Goal: Task Accomplishment & Management: Manage account settings

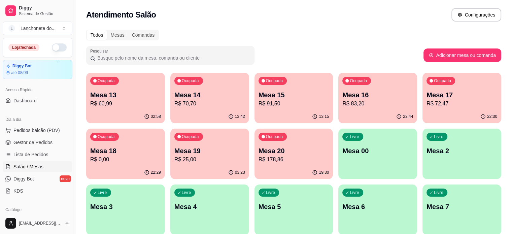
scroll to position [5, 0]
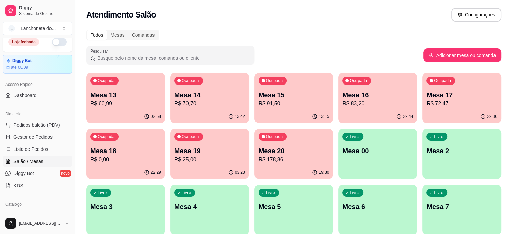
drag, startPoint x: 26, startPoint y: 158, endPoint x: 0, endPoint y: 250, distance: 94.7
drag, startPoint x: 0, startPoint y: 250, endPoint x: 216, endPoint y: 20, distance: 315.0
click at [216, 20] on div "Atendimento Salão Configurações" at bounding box center [293, 14] width 415 height 13
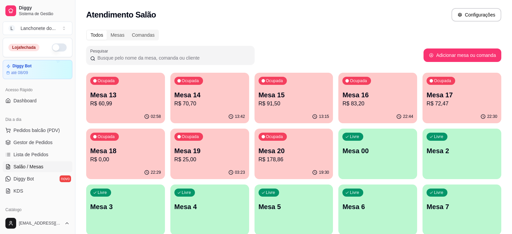
scroll to position [5, 0]
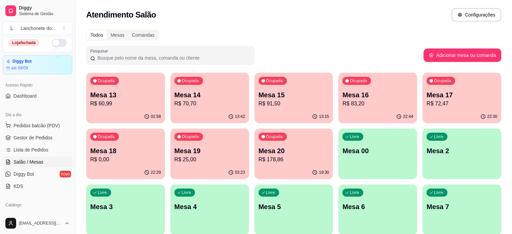
drag, startPoint x: 77, startPoint y: 97, endPoint x: 78, endPoint y: 106, distance: 9.1
click at [78, 106] on div "Diggy Sistema de Gestão L Lanchonete do ... Loja fechada Diggy Bot até 08/09 Ac…" at bounding box center [256, 159] width 512 height 318
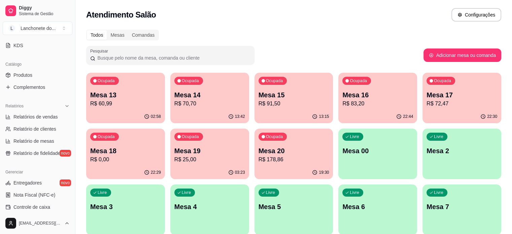
scroll to position [140, 0]
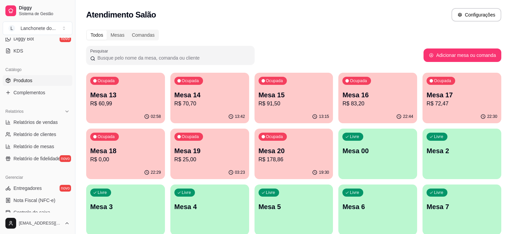
click at [36, 80] on link "Produtos" at bounding box center [38, 80] width 70 height 11
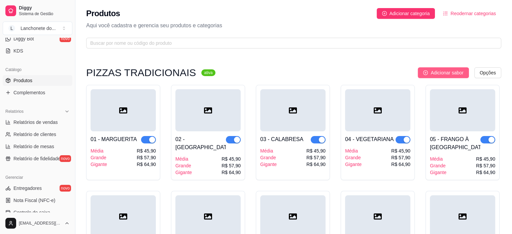
click at [440, 72] on span "Adicionar sabor" at bounding box center [446, 72] width 33 height 7
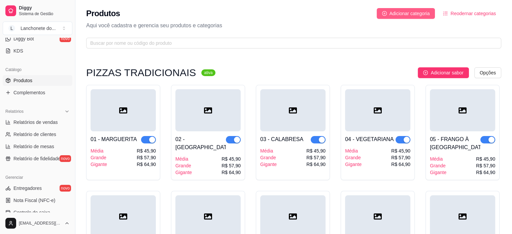
click at [422, 16] on span "Adicionar categoria" at bounding box center [409, 13] width 40 height 7
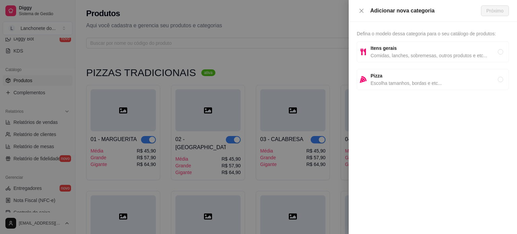
click at [411, 86] on div "Pizza Escolha tamanhos, bordas e etc..." at bounding box center [433, 79] width 152 height 21
radio input "true"
click at [504, 12] on button "Próximo" at bounding box center [495, 10] width 28 height 11
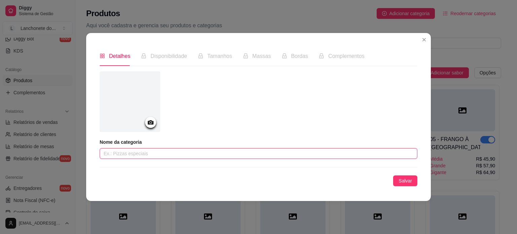
click at [195, 154] on input "text" at bounding box center [259, 153] width 318 height 11
type input "PROMOÇOES"
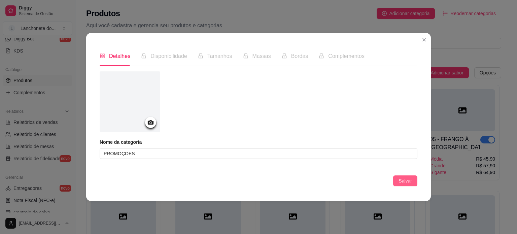
click at [412, 179] on button "Salvar" at bounding box center [405, 180] width 24 height 11
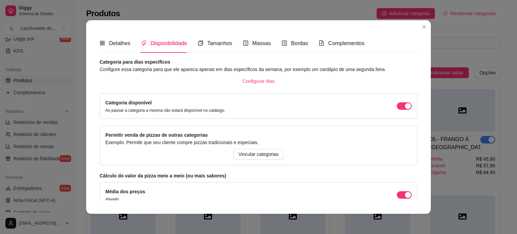
drag, startPoint x: 402, startPoint y: 123, endPoint x: 390, endPoint y: 132, distance: 14.6
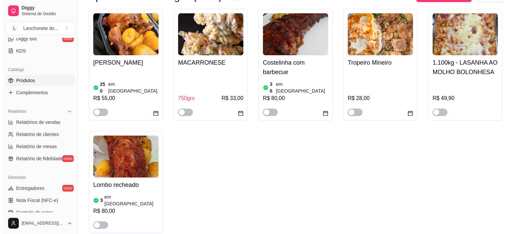
scroll to position [3834, 0]
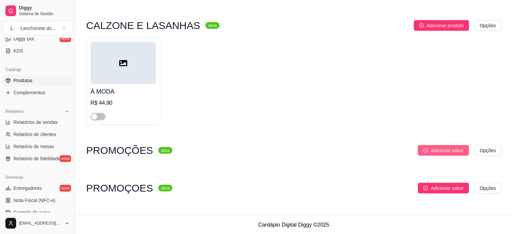
click at [460, 153] on span "Adicionar sabor" at bounding box center [446, 149] width 33 height 7
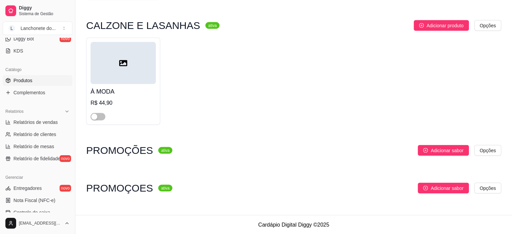
drag, startPoint x: 152, startPoint y: 153, endPoint x: 192, endPoint y: 147, distance: 41.1
click at [158, 153] on sup "ativa" at bounding box center [165, 150] width 14 height 7
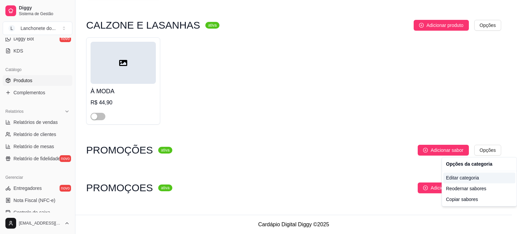
click at [475, 177] on div "Editar categoria" at bounding box center [479, 177] width 72 height 11
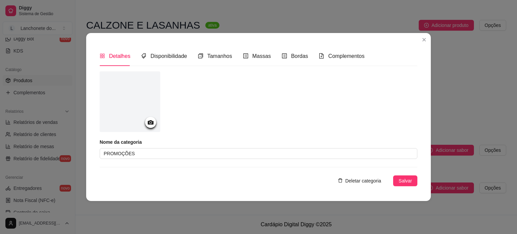
click at [369, 181] on span "Deletar categoria" at bounding box center [363, 180] width 36 height 7
click at [353, 170] on button "sim" at bounding box center [351, 175] width 18 height 11
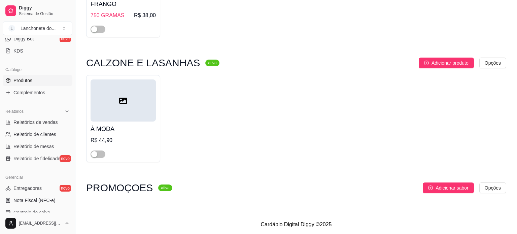
scroll to position [3796, 0]
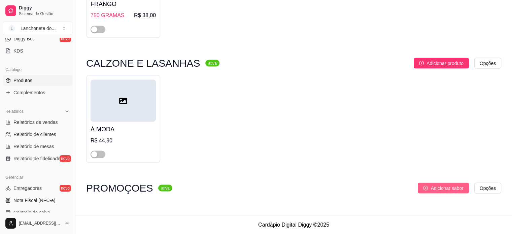
click at [430, 184] on button "Adicionar sabor" at bounding box center [442, 187] width 51 height 11
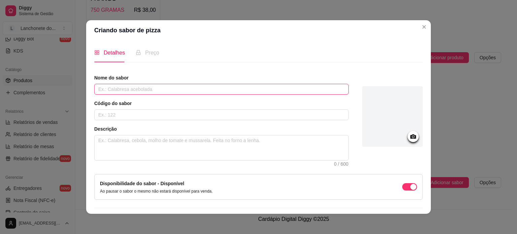
click at [186, 86] on input "text" at bounding box center [221, 89] width 254 height 11
click at [137, 90] on input "text" at bounding box center [221, 89] width 254 height 11
type input "Á MODA"
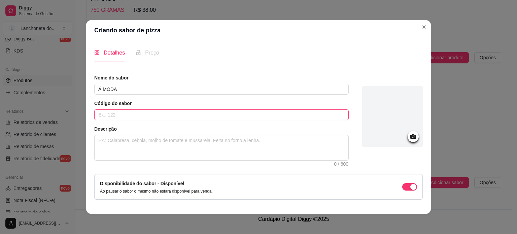
click at [138, 115] on input "text" at bounding box center [221, 114] width 254 height 11
click at [146, 149] on textarea at bounding box center [222, 147] width 254 height 25
paste textarea "Molho, [PERSON_NAME], presunto, azeitona, cebola, tomate, calabresa, pimentão e…"
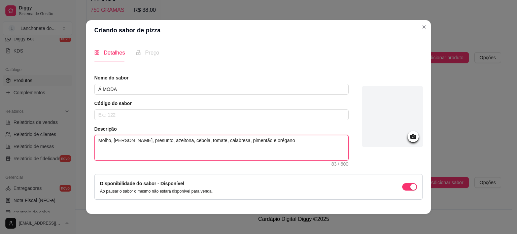
type textarea "Molho, [PERSON_NAME], presunto, azeitona, cebola, tomate, calabresa, pimentão e…"
click at [244, 141] on textarea "Molho, [PERSON_NAME], presunto, azeitona, cebola, tomate, calabresa, pimentão e…" at bounding box center [222, 147] width 254 height 25
drag, startPoint x: 245, startPoint y: 139, endPoint x: 206, endPoint y: 162, distance: 46.0
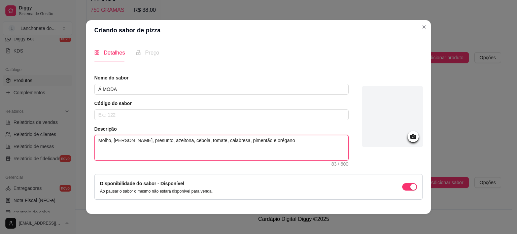
drag, startPoint x: 206, startPoint y: 162, endPoint x: 154, endPoint y: 160, distance: 51.9
click at [154, 160] on textarea "Molho, [PERSON_NAME], presunto, azeitona, cebola, tomate, calabresa, pimentão e…" at bounding box center [222, 147] width 254 height 25
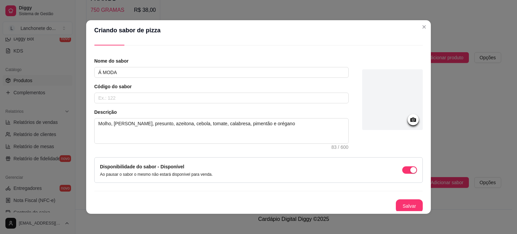
scroll to position [17, 0]
click at [116, 74] on input "Á MODA" at bounding box center [221, 71] width 254 height 11
click at [96, 72] on input "Á MODA" at bounding box center [221, 71] width 254 height 11
click at [137, 73] on input "2 Á MODA" at bounding box center [221, 71] width 254 height 11
click at [98, 72] on input "2 Á MODA" at bounding box center [221, 71] width 254 height 11
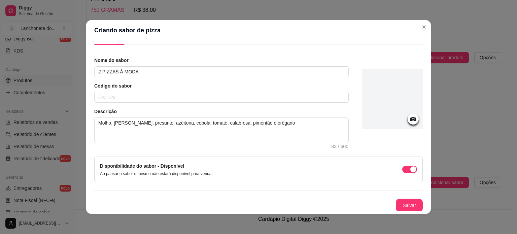
click at [174, 63] on article "Nome do sabor" at bounding box center [221, 60] width 254 height 7
click at [172, 71] on input "2 PIZZAS Á MODA" at bounding box center [221, 71] width 254 height 11
type input "2 PIZZAS Á MODA +KUAT 2L"
click at [396, 203] on button "Salvar" at bounding box center [409, 205] width 26 height 13
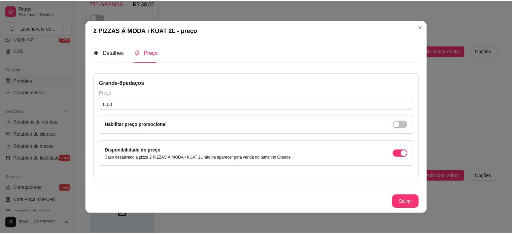
scroll to position [0, 0]
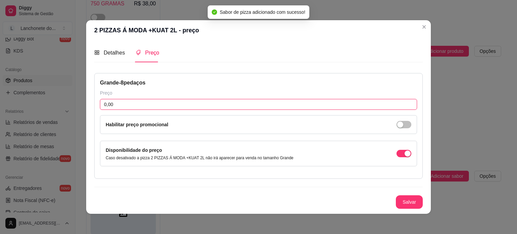
click at [134, 109] on input "0,00" at bounding box center [258, 104] width 317 height 11
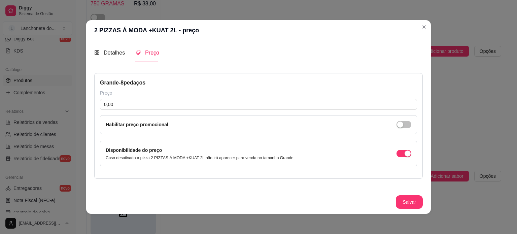
click at [125, 54] on div "Detalhes Preço" at bounding box center [126, 52] width 65 height 19
click at [120, 54] on span "Detalhes" at bounding box center [114, 53] width 21 height 6
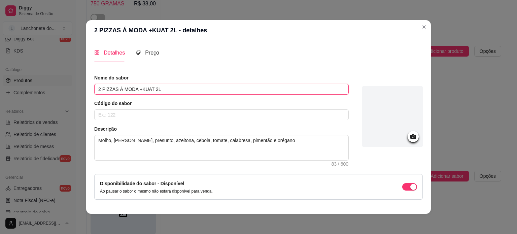
click at [133, 89] on input "2 PIZZAS Á MODA +KUAT 2L" at bounding box center [221, 89] width 254 height 11
type input "2 PIZZAS Á MODA +KUAT 2L"
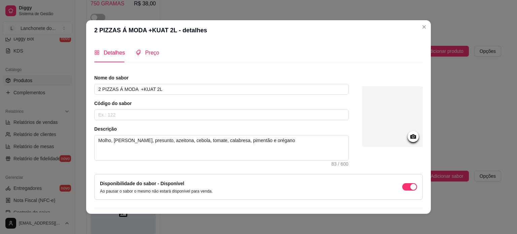
click at [140, 55] on div "Preço" at bounding box center [148, 52] width 24 height 8
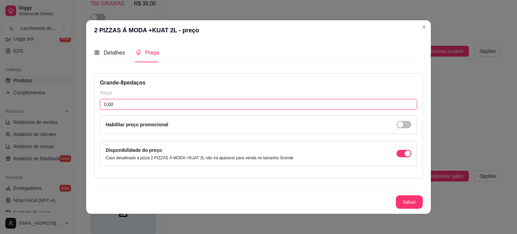
click at [139, 105] on input "0,00" at bounding box center [258, 104] width 317 height 11
drag, startPoint x: 150, startPoint y: 105, endPoint x: 67, endPoint y: 95, distance: 84.3
click at [67, 95] on div "2 PIZZAS Á MODA +KUAT 2L - preço Detalhes Preço Nome do sabor 2 PIZZAS Á MODA +…" at bounding box center [258, 117] width 517 height 234
type input "120,99"
click at [412, 204] on button "Salvar" at bounding box center [409, 201] width 27 height 13
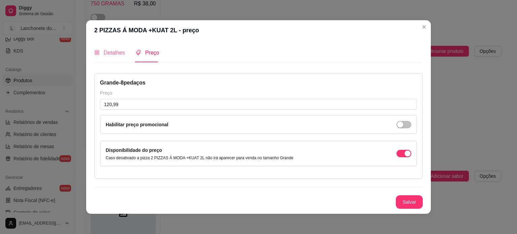
click at [117, 58] on div "Detalhes" at bounding box center [109, 52] width 31 height 19
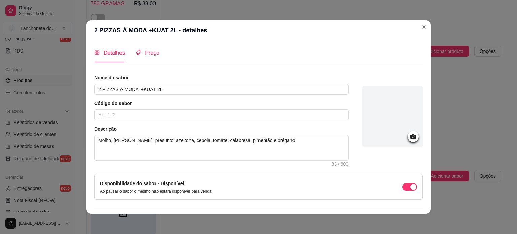
click at [146, 54] on span "Preço" at bounding box center [152, 53] width 14 height 6
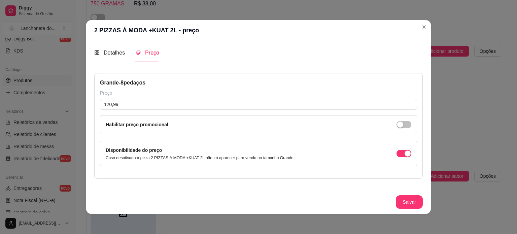
click at [139, 87] on div "Grande - 8 pedaços Preço 120,99 Habilitar preço promocional Disponibilidade do …" at bounding box center [258, 126] width 328 height 106
click at [140, 84] on div "Grande - 8 pedaços" at bounding box center [258, 83] width 317 height 8
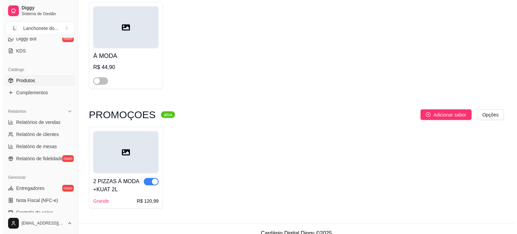
scroll to position [3872, 0]
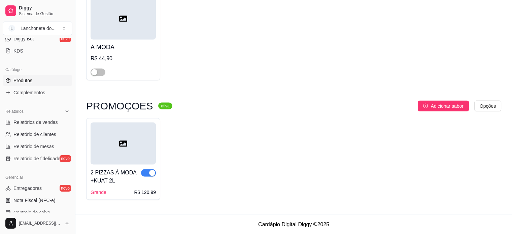
click at [113, 146] on div at bounding box center [122, 143] width 65 height 42
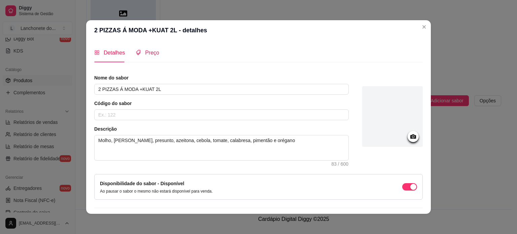
click at [151, 55] on span "Preço" at bounding box center [152, 53] width 14 height 6
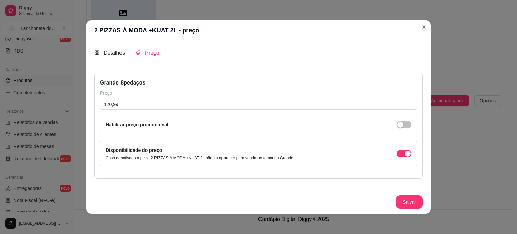
click at [140, 81] on div "Grande - 8 pedaços" at bounding box center [258, 83] width 317 height 8
click at [122, 56] on div "Detalhes Preço" at bounding box center [126, 52] width 65 height 19
click at [116, 54] on span "Detalhes" at bounding box center [114, 53] width 21 height 6
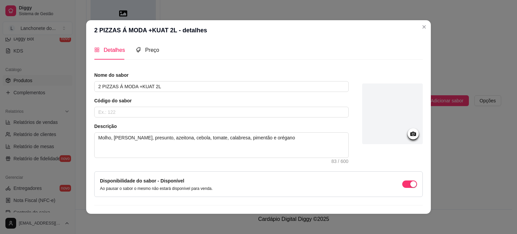
scroll to position [0, 0]
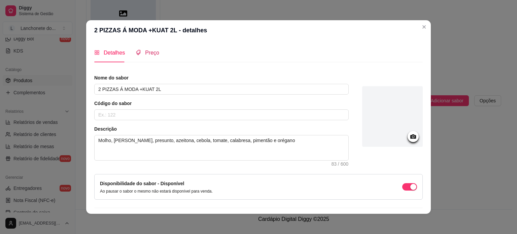
click at [145, 53] on span "Preço" at bounding box center [152, 53] width 14 height 6
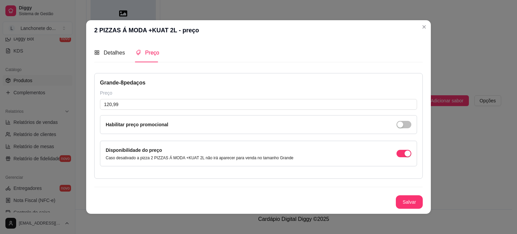
click at [139, 86] on div "Grande - 8 pedaços" at bounding box center [258, 83] width 317 height 8
click at [122, 56] on div "Detalhes Preço" at bounding box center [126, 52] width 65 height 19
click at [119, 52] on span "Detalhes" at bounding box center [114, 53] width 21 height 6
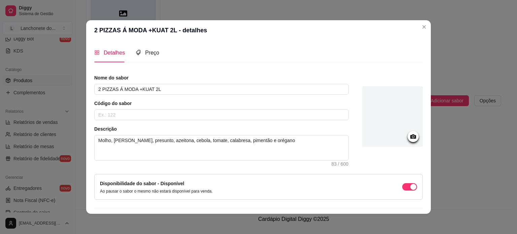
click at [90, 53] on div "Detalhes Preço Nome do sabor 2 PIZZAS Á MODA +KUAT 2L Código do sabor Descrição…" at bounding box center [258, 126] width 344 height 173
click at [94, 53] on icon "appstore" at bounding box center [96, 52] width 5 height 5
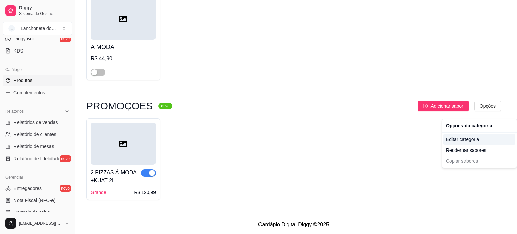
click at [462, 141] on div "Editar categoria" at bounding box center [479, 139] width 72 height 11
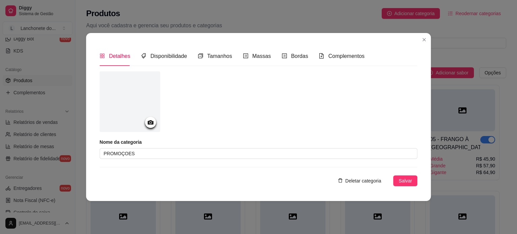
scroll to position [3867, 0]
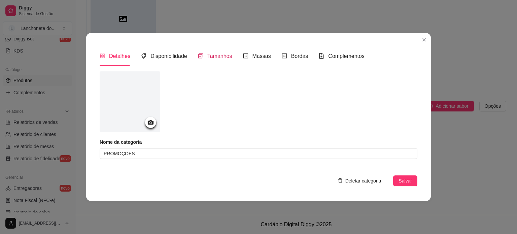
click at [224, 60] on div "Tamanhos" at bounding box center [215, 56] width 34 height 8
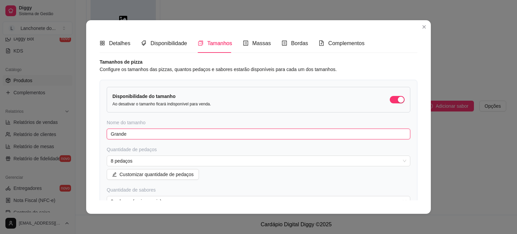
click at [227, 129] on input "Grande" at bounding box center [258, 133] width 303 height 11
click at [226, 134] on input "Grande" at bounding box center [258, 133] width 303 height 11
click at [219, 156] on span "8 pedaços" at bounding box center [258, 161] width 295 height 10
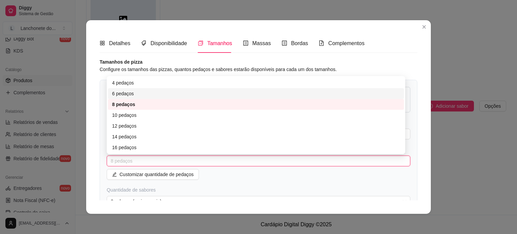
click at [128, 95] on div "6 pedaços" at bounding box center [256, 93] width 288 height 7
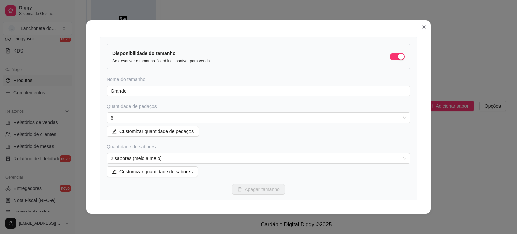
scroll to position [51, 0]
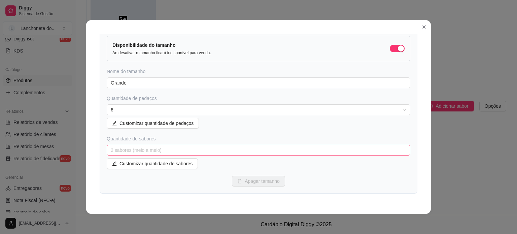
click at [293, 152] on span "2 sabores (meio a meio)" at bounding box center [258, 150] width 295 height 10
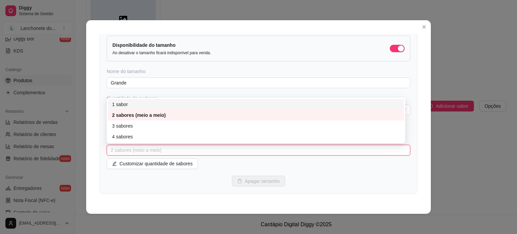
click at [118, 107] on div "1 sabor" at bounding box center [256, 104] width 288 height 7
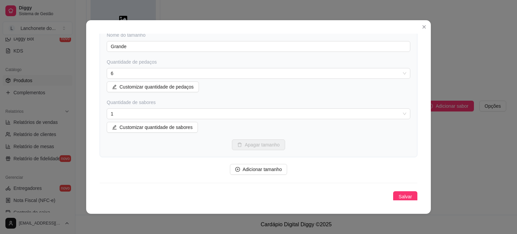
scroll to position [88, 0]
click at [401, 194] on span "Salvar" at bounding box center [404, 195] width 13 height 7
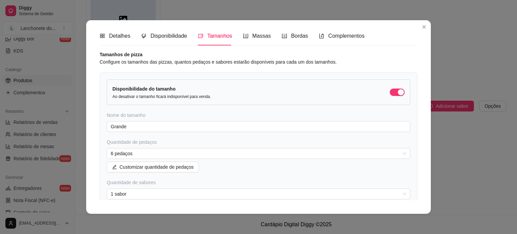
scroll to position [4, 0]
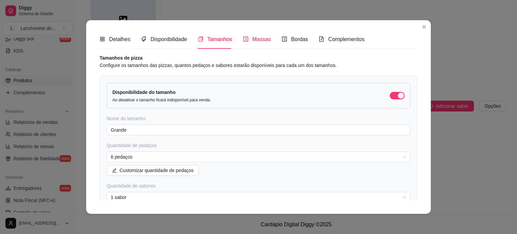
click at [243, 38] on icon "profile" at bounding box center [245, 38] width 5 height 5
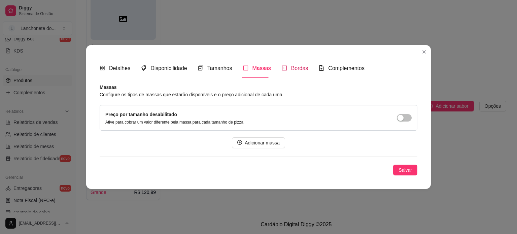
click at [288, 72] on div "Bordas" at bounding box center [295, 68] width 27 height 8
click at [408, 116] on span "button" at bounding box center [404, 117] width 15 height 7
click at [402, 169] on span "Salvar" at bounding box center [404, 169] width 13 height 7
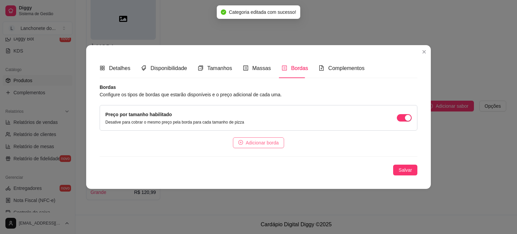
click at [269, 140] on span "Adicionar borda" at bounding box center [262, 142] width 33 height 7
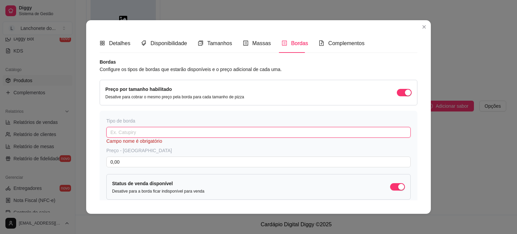
click at [135, 133] on input "text" at bounding box center [258, 132] width 304 height 11
type input "c"
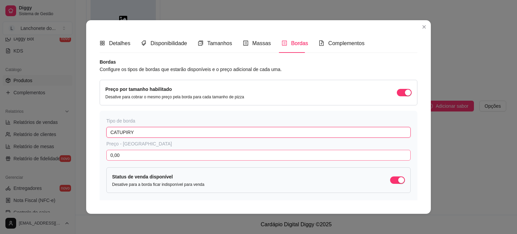
type input "CATUPIRY"
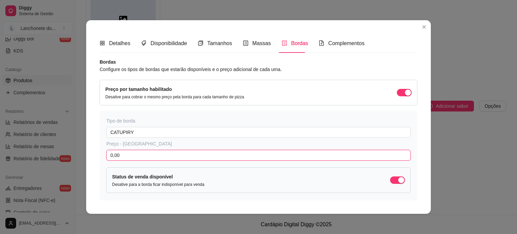
click at [140, 154] on input "0,00" at bounding box center [258, 155] width 304 height 11
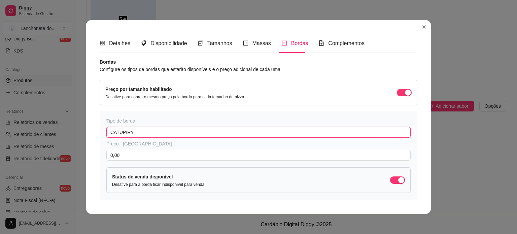
click at [169, 135] on input "CATUPIRY" at bounding box center [258, 132] width 304 height 11
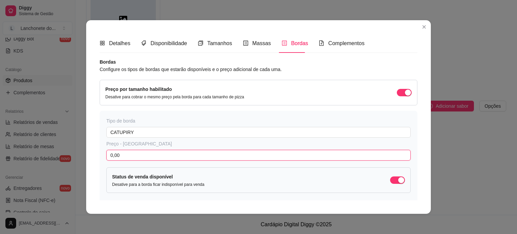
click at [140, 154] on input "0,00" at bounding box center [258, 155] width 304 height 11
type input "15,00"
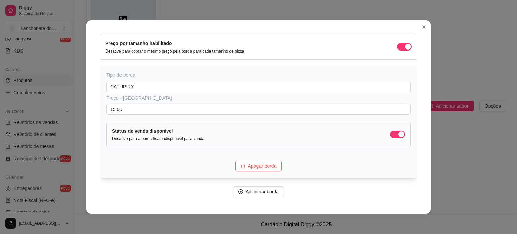
scroll to position [46, 0]
click at [265, 193] on span "Adicionar borda" at bounding box center [262, 190] width 33 height 7
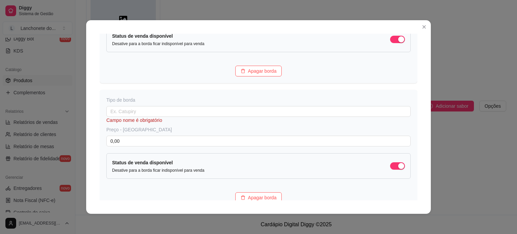
scroll to position [145, 0]
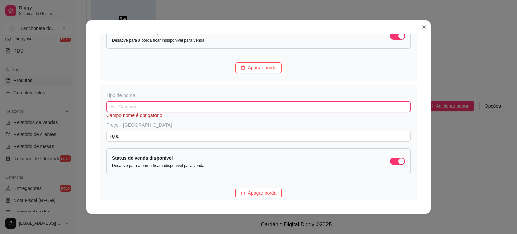
click at [154, 108] on input "text" at bounding box center [258, 106] width 304 height 11
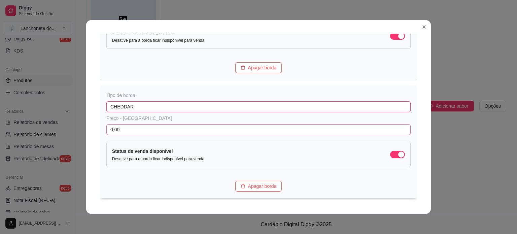
type input "CHEDDAR"
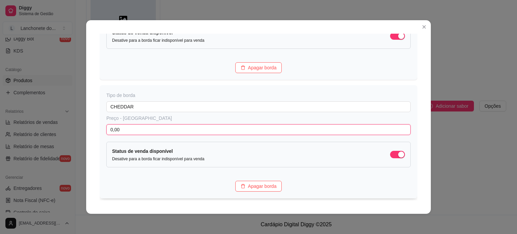
click at [156, 128] on input "0,00" at bounding box center [258, 129] width 304 height 11
type input "15,00"
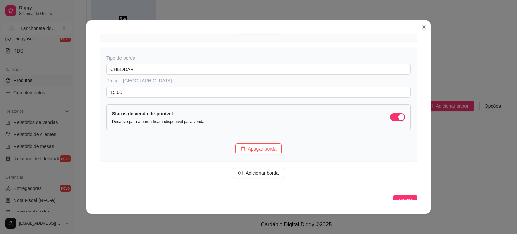
scroll to position [188, 0]
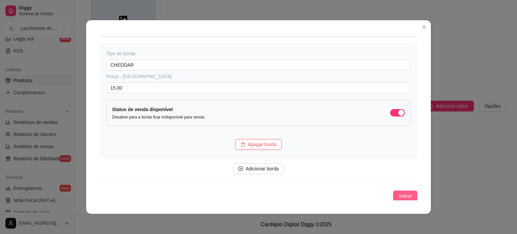
click at [405, 190] on button "Salvar" at bounding box center [405, 195] width 24 height 11
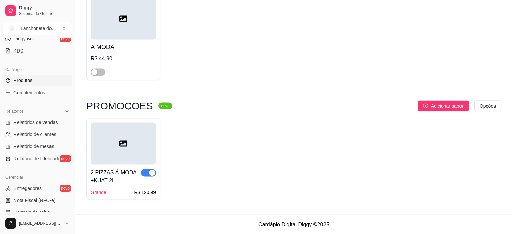
click at [130, 157] on div at bounding box center [122, 143] width 65 height 42
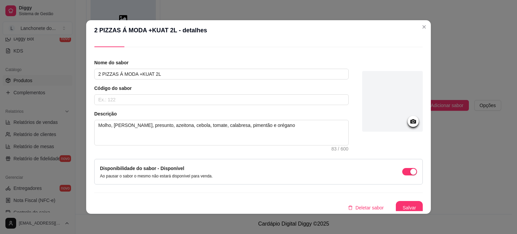
scroll to position [17, 0]
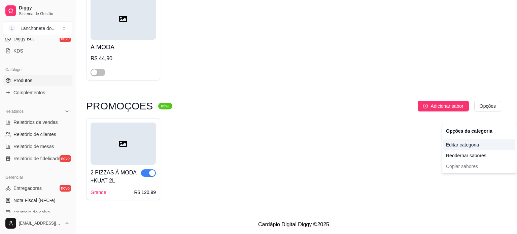
click at [471, 142] on div "Editar categoria" at bounding box center [479, 144] width 72 height 11
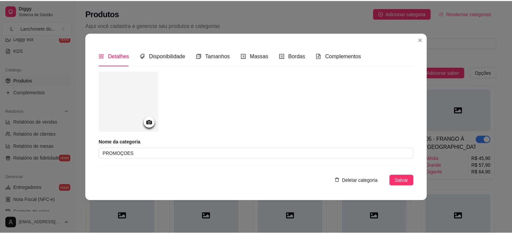
scroll to position [3867, 0]
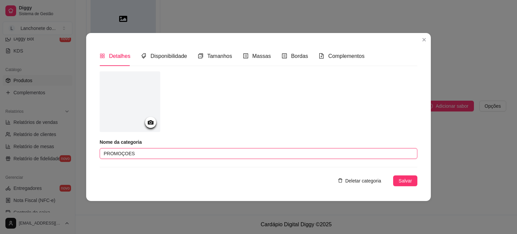
click at [129, 153] on input "PROMOÇOES" at bounding box center [259, 153] width 318 height 11
click at [133, 155] on input "PROMOÇOS" at bounding box center [259, 153] width 318 height 11
click at [137, 154] on input "PROMOÇO" at bounding box center [259, 153] width 318 height 11
click at [123, 154] on input "PROMOÇO" at bounding box center [259, 153] width 318 height 11
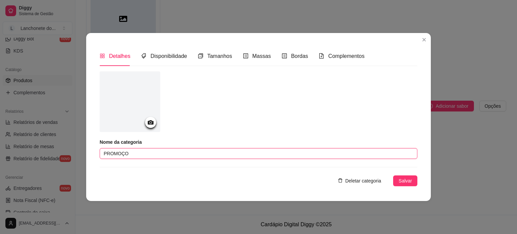
click at [123, 154] on input "PROMOÇO" at bounding box center [259, 153] width 318 height 11
click at [117, 154] on input "PROMOÇO" at bounding box center [259, 153] width 318 height 11
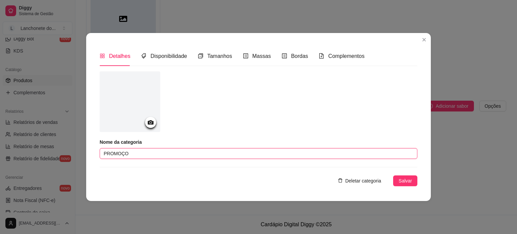
paste input "romoções"
type input "Promoções"
drag, startPoint x: 128, startPoint y: 153, endPoint x: 85, endPoint y: 154, distance: 43.7
click at [85, 154] on div "Detalhes Disponibilidade Tamanhos Massas Bordas Complementos Nome da categoria …" at bounding box center [258, 117] width 517 height 234
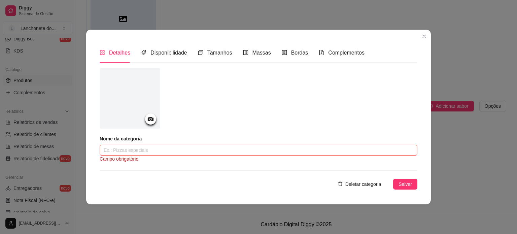
paste input "PROMOÇÕES"
type input "PROMOÇÕES"
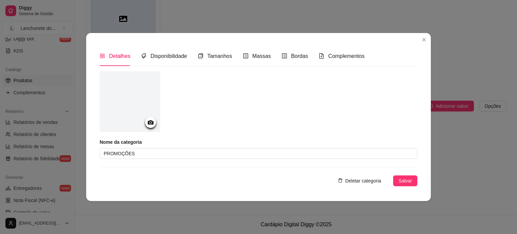
click at [128, 144] on article "Nome da categoria" at bounding box center [259, 142] width 318 height 7
click at [412, 177] on span "Salvar" at bounding box center [404, 180] width 13 height 7
click at [421, 45] on div "Detalhes Disponibilidade Tamanhos Massas Bordas Complementos Nome da categoria …" at bounding box center [258, 116] width 344 height 167
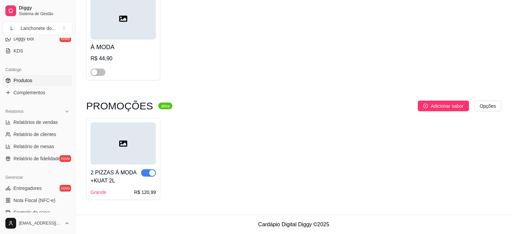
click at [122, 147] on icon at bounding box center [123, 144] width 8 height 6
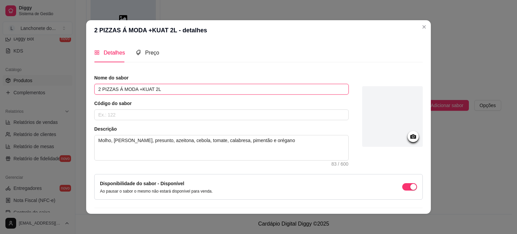
click at [102, 90] on input "2 PIZZAS Á MODA +KUAT 2L" at bounding box center [221, 89] width 254 height 11
click at [101, 90] on input "2 PIZZAS Á MODA +KUAT 2L" at bounding box center [221, 89] width 254 height 11
click at [114, 90] on input "1 PIZZAS Á MODA +KUAT 2L" at bounding box center [221, 89] width 254 height 11
type input "1 PIZZA Á MODA +KUAT 2L"
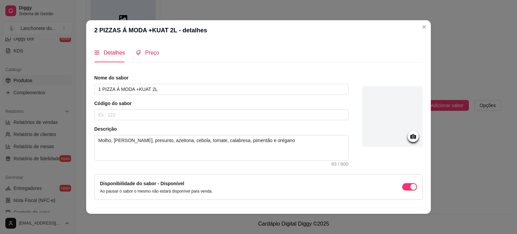
click at [154, 51] on span "Preço" at bounding box center [152, 53] width 14 height 6
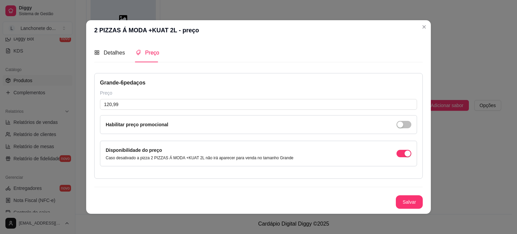
click at [193, 94] on div "Preço" at bounding box center [258, 92] width 317 height 7
click at [184, 100] on input "120,99" at bounding box center [258, 104] width 317 height 11
click at [181, 102] on input "120,99" at bounding box center [258, 104] width 317 height 11
drag, startPoint x: 122, startPoint y: 105, endPoint x: 77, endPoint y: 107, distance: 44.8
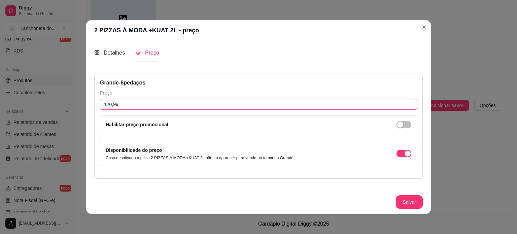
click at [77, 107] on div "2 PIZZAS Á MODA +KUAT 2L - preço Detalhes Preço Nome do sabor 1 PIZZA Á MODA +K…" at bounding box center [258, 117] width 517 height 234
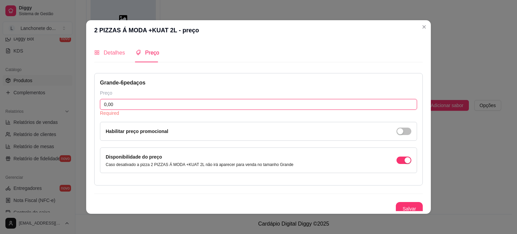
type input "0,00"
click at [108, 54] on span "Detalhes" at bounding box center [114, 53] width 21 height 6
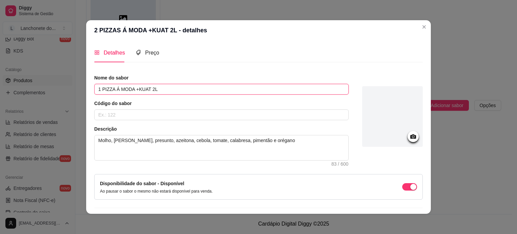
drag, startPoint x: 153, startPoint y: 89, endPoint x: 137, endPoint y: 86, distance: 15.8
click at [137, 86] on input "1 PIZZA Á MODA +KUAT 2L" at bounding box center [221, 89] width 254 height 11
type input "1 PIZZA Á MODA +COCA COLA 2L"
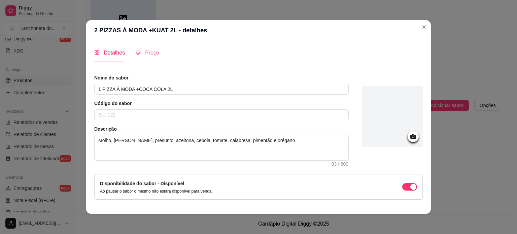
click at [151, 61] on div "Preço" at bounding box center [148, 52] width 24 height 19
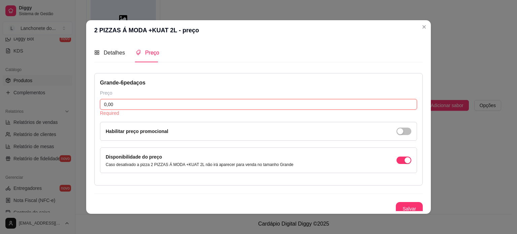
click at [130, 99] on input "0,00" at bounding box center [258, 104] width 317 height 11
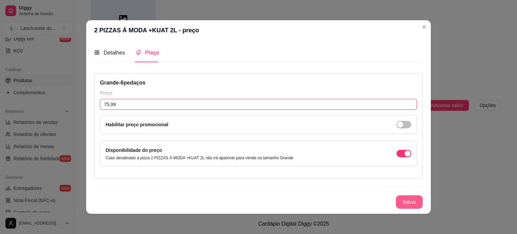
type input "75,99"
click at [404, 199] on button "Salvar" at bounding box center [409, 201] width 27 height 13
